Goal: Information Seeking & Learning: Learn about a topic

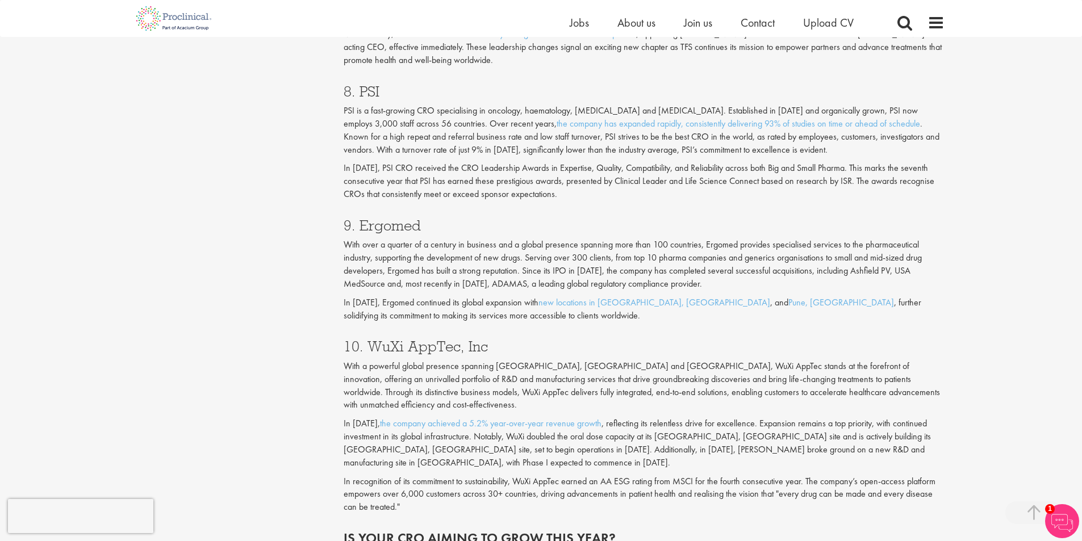
scroll to position [2483, 0]
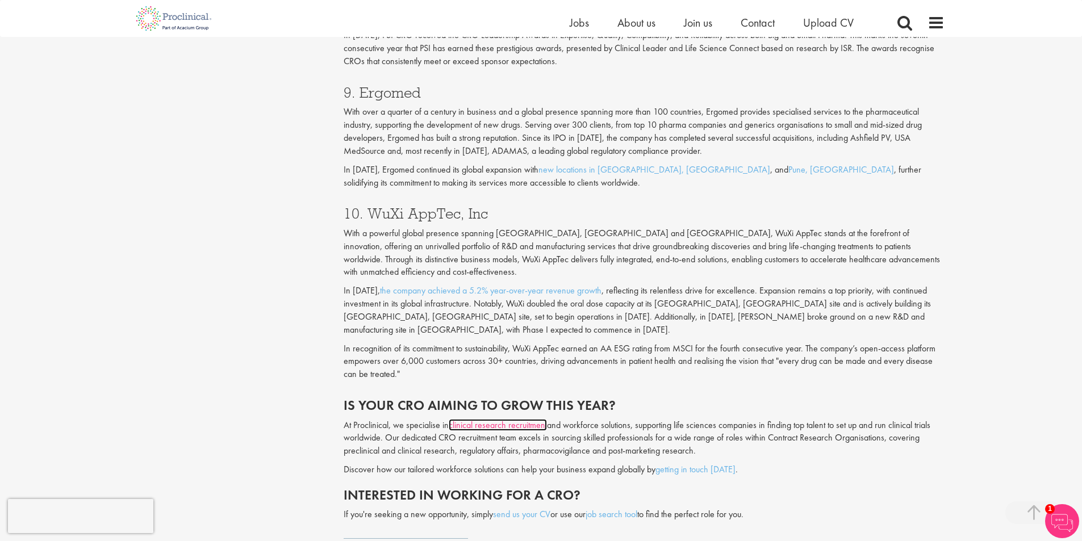
click at [519, 419] on link "clinical research recruitment" at bounding box center [498, 425] width 98 height 12
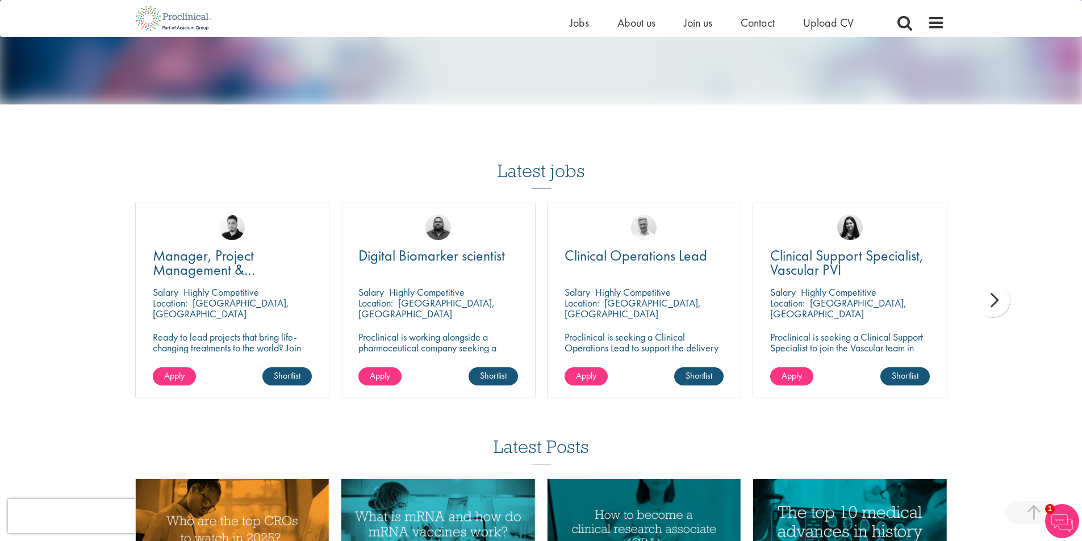
scroll to position [1249, 0]
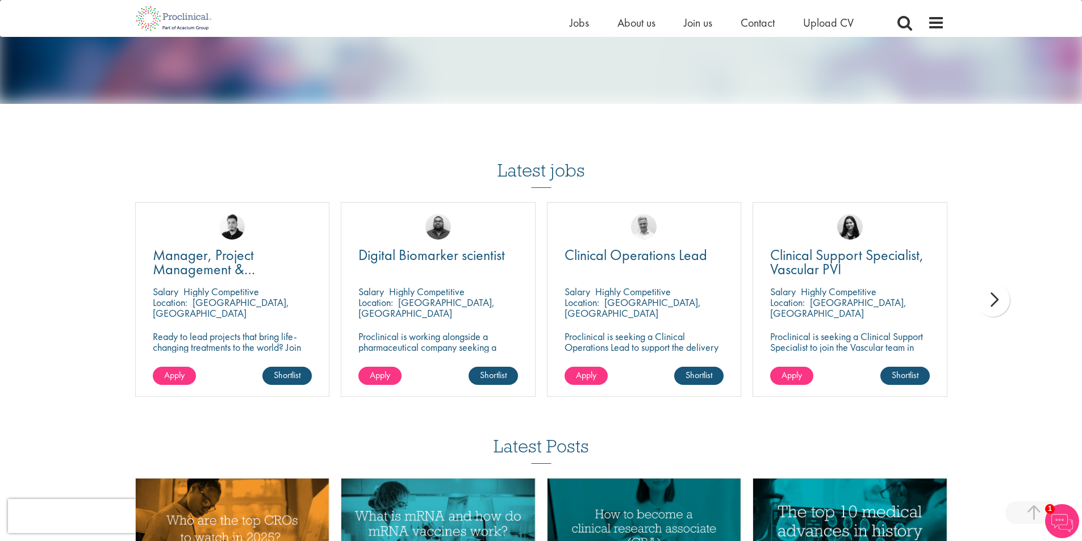
click at [979, 299] on div "next" at bounding box center [992, 300] width 34 height 34
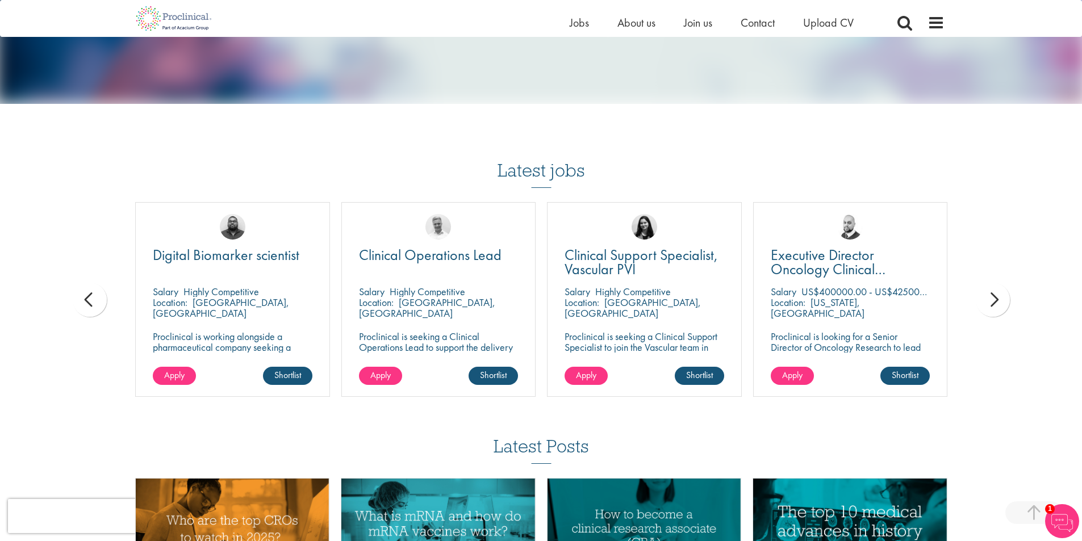
click at [831, 260] on span "Executive Director Oncology Clinical Development" at bounding box center [827, 269] width 115 height 48
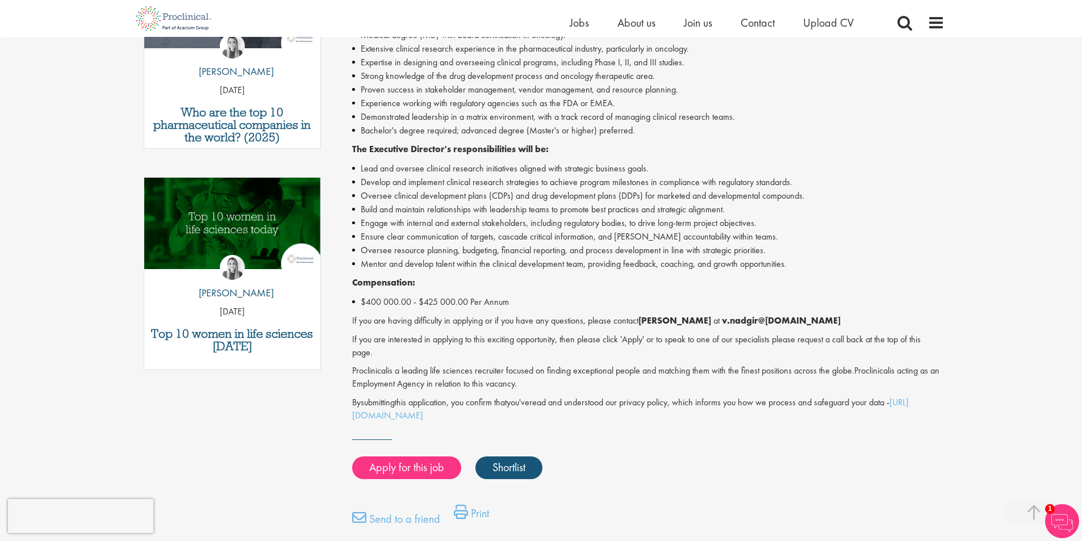
scroll to position [511, 0]
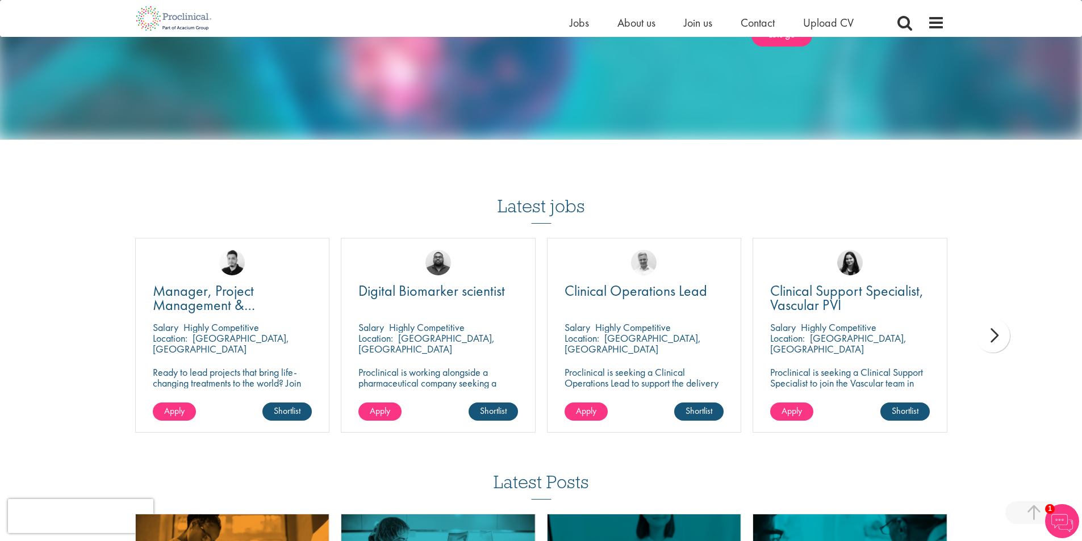
scroll to position [1295, 0]
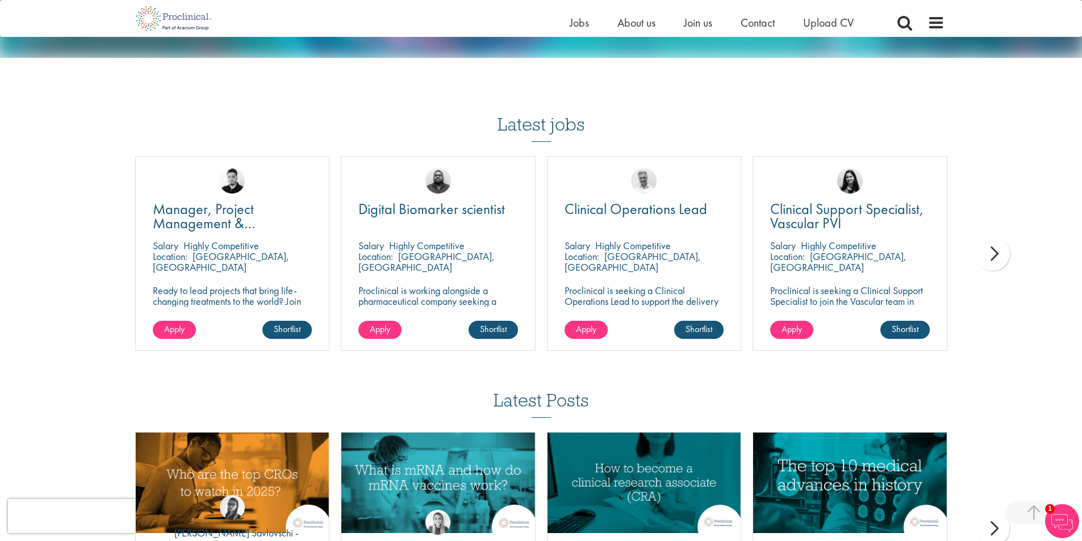
click at [1004, 251] on div "next" at bounding box center [992, 254] width 34 height 34
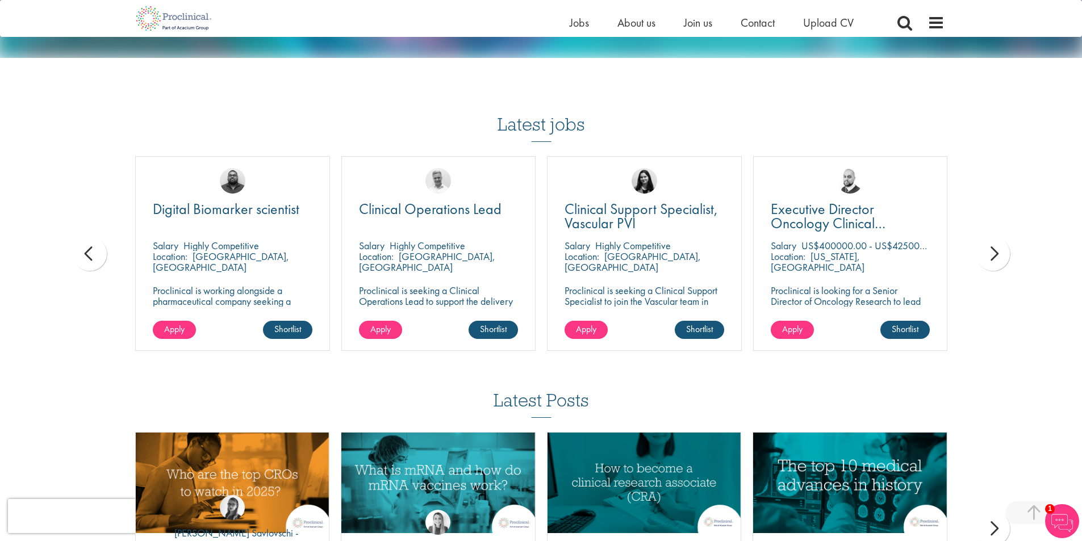
click at [1004, 251] on div "next" at bounding box center [992, 254] width 34 height 34
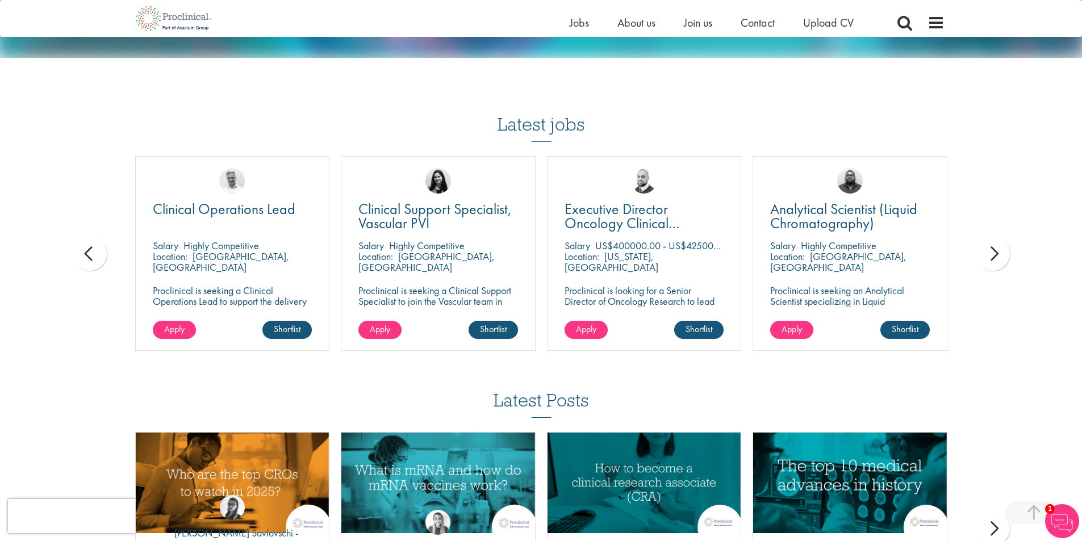
click at [1004, 251] on div "next" at bounding box center [992, 254] width 34 height 34
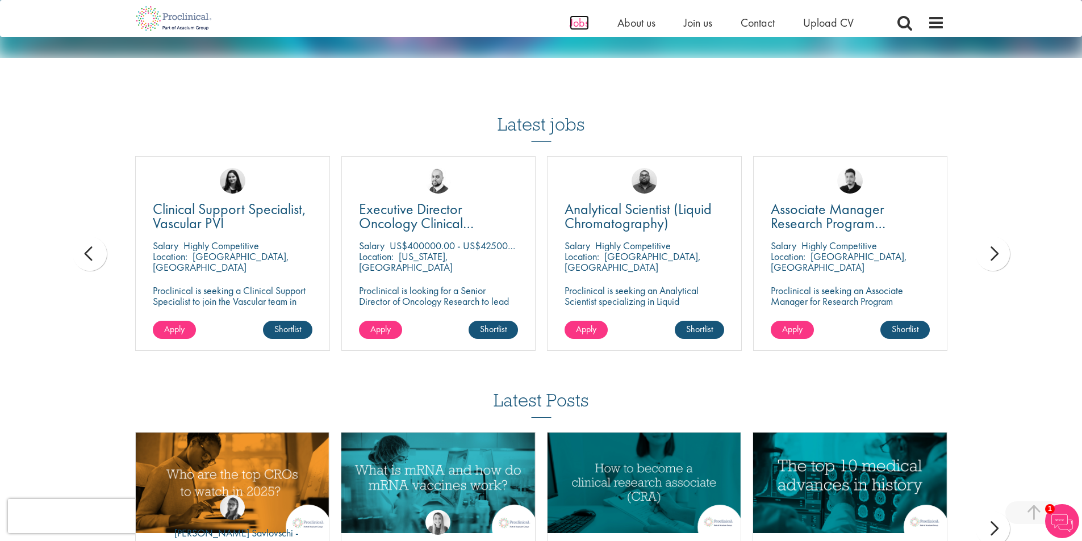
click at [577, 20] on span "Jobs" at bounding box center [578, 22] width 19 height 15
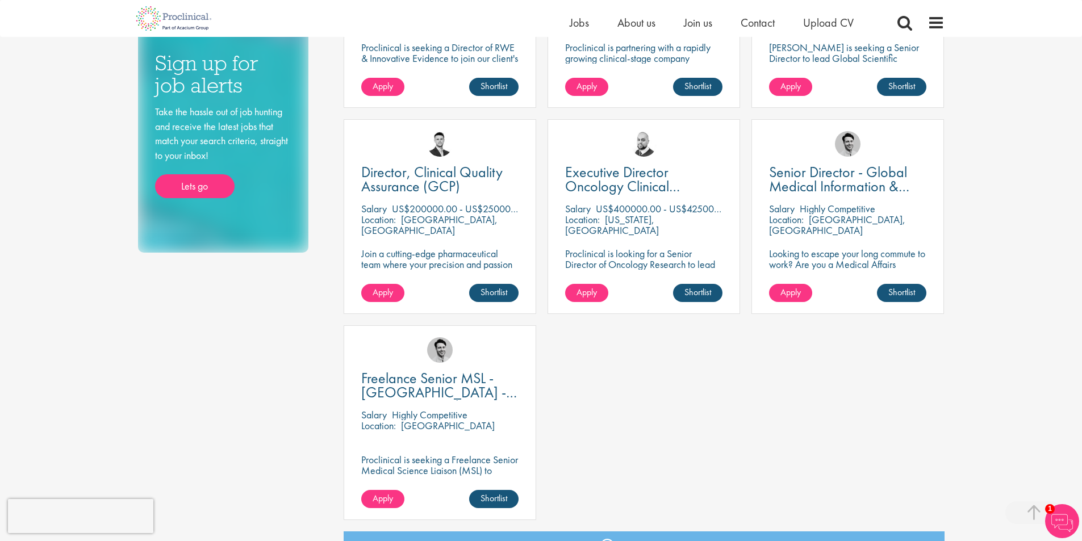
scroll to position [625, 0]
